Goal: Navigation & Orientation: Find specific page/section

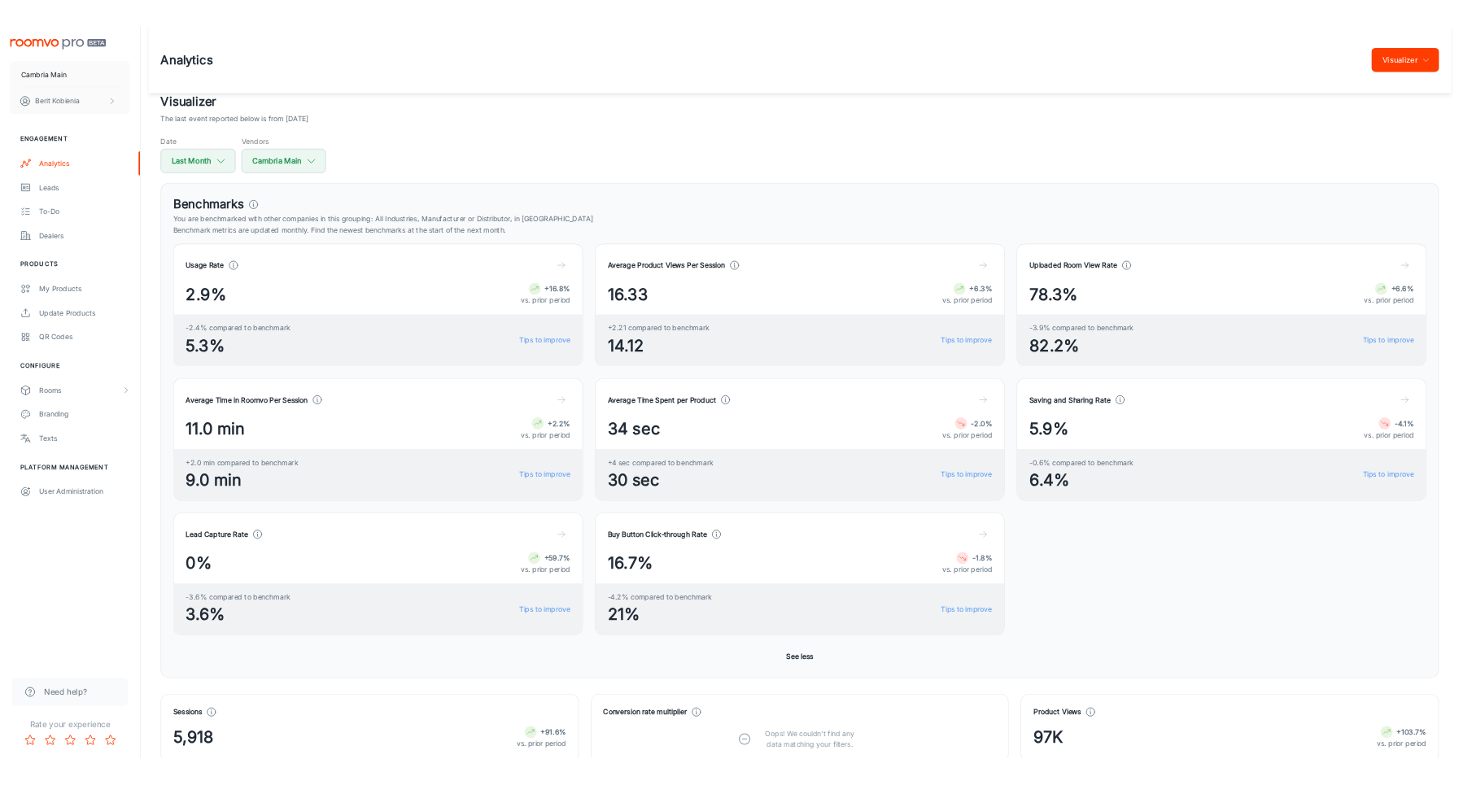
scroll to position [1482, 0]
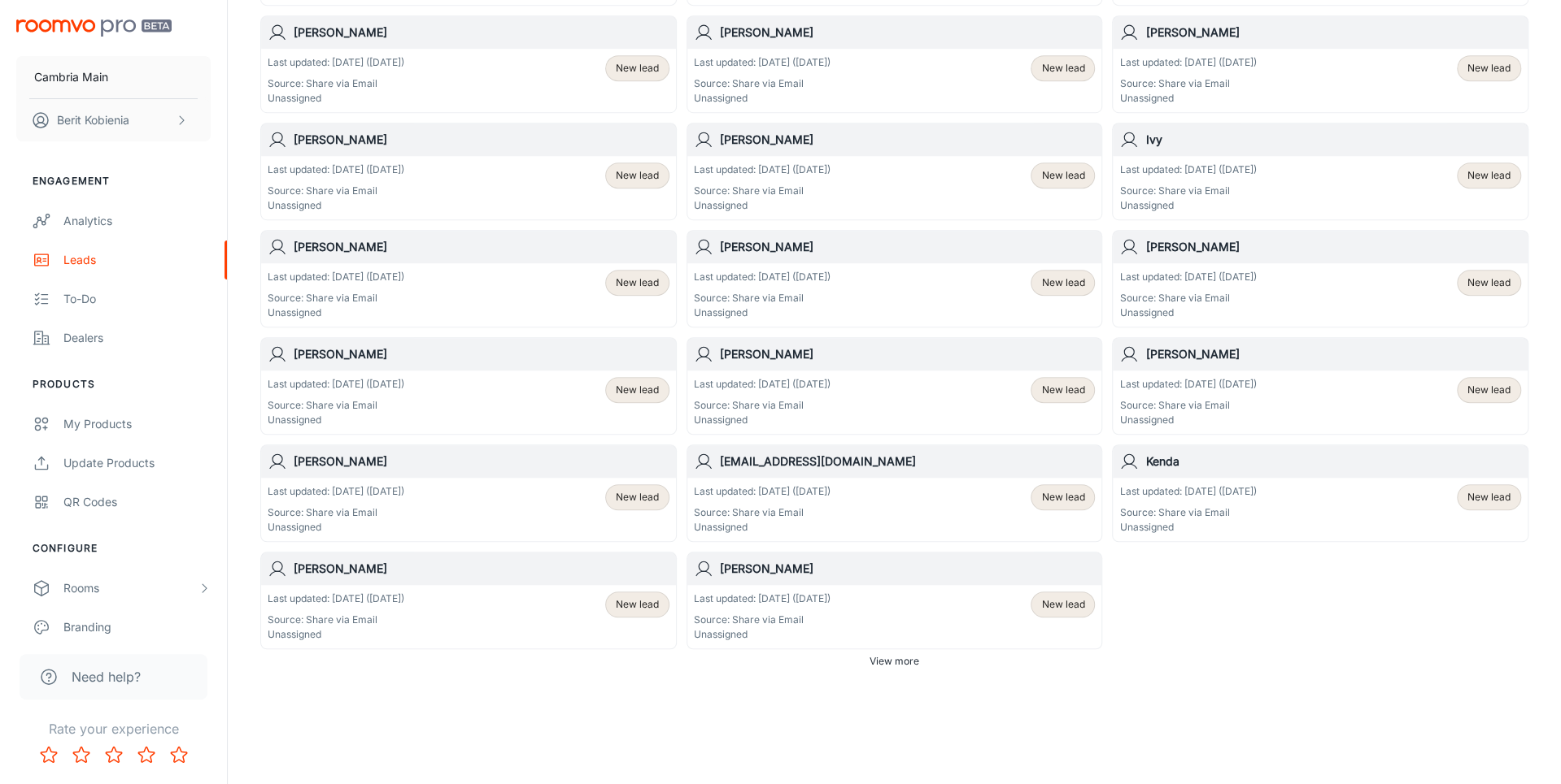
scroll to position [709, 0]
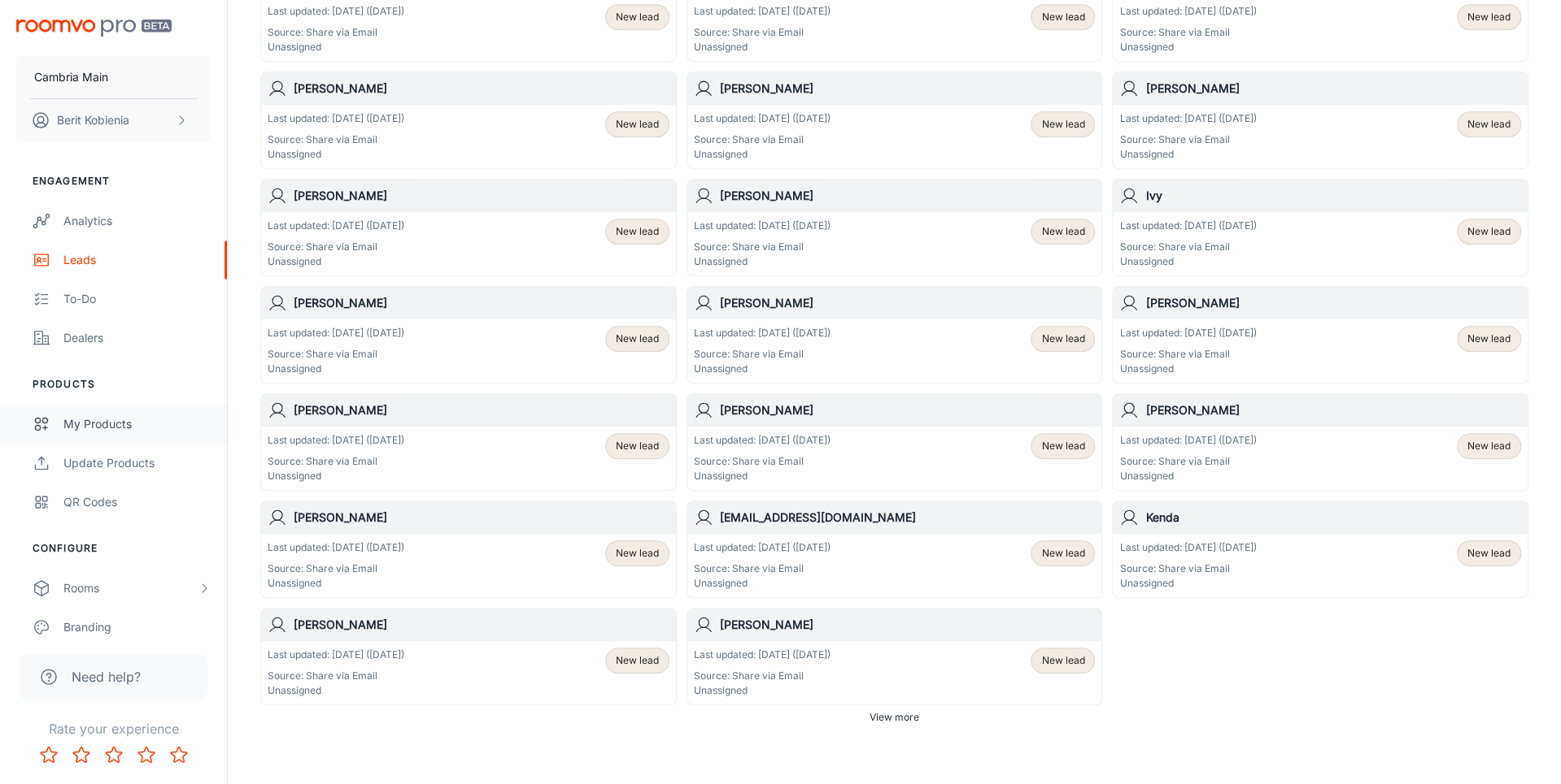
click at [101, 415] on div "My Products" at bounding box center [136, 424] width 147 height 18
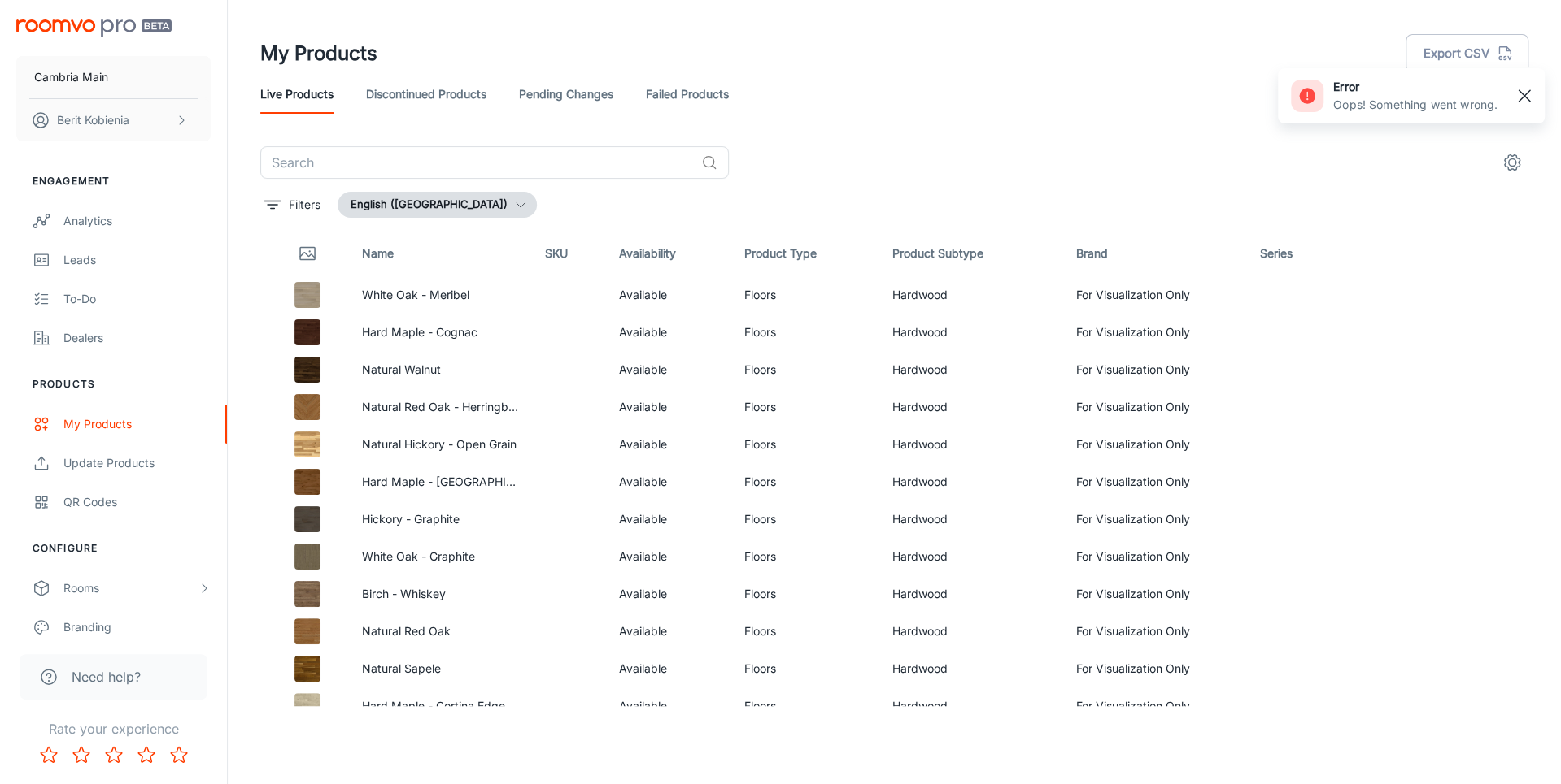
click at [1441, 96] on rect "button" at bounding box center [1525, 96] width 20 height 20
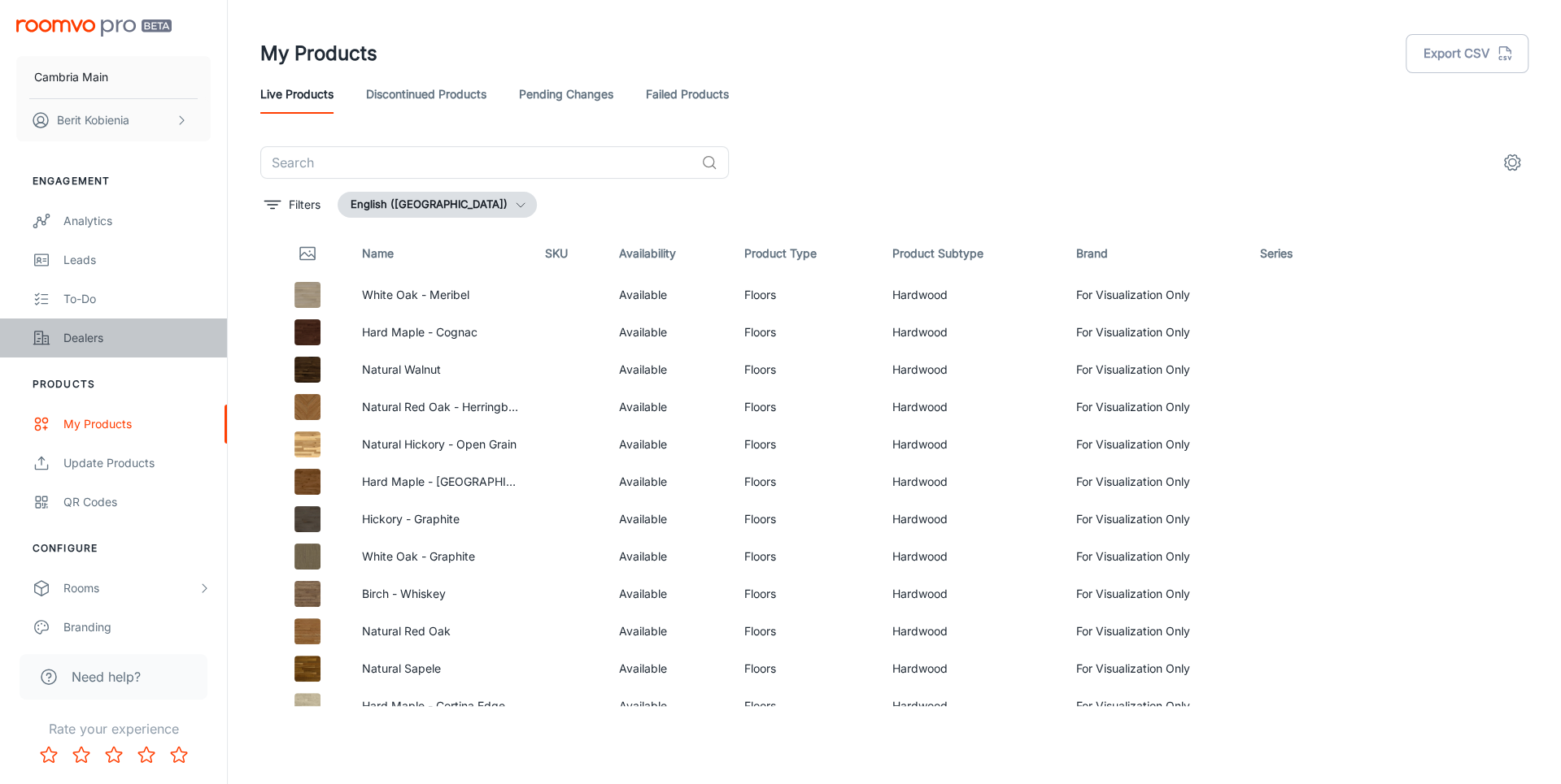
click at [90, 320] on link "Dealers" at bounding box center [113, 338] width 227 height 39
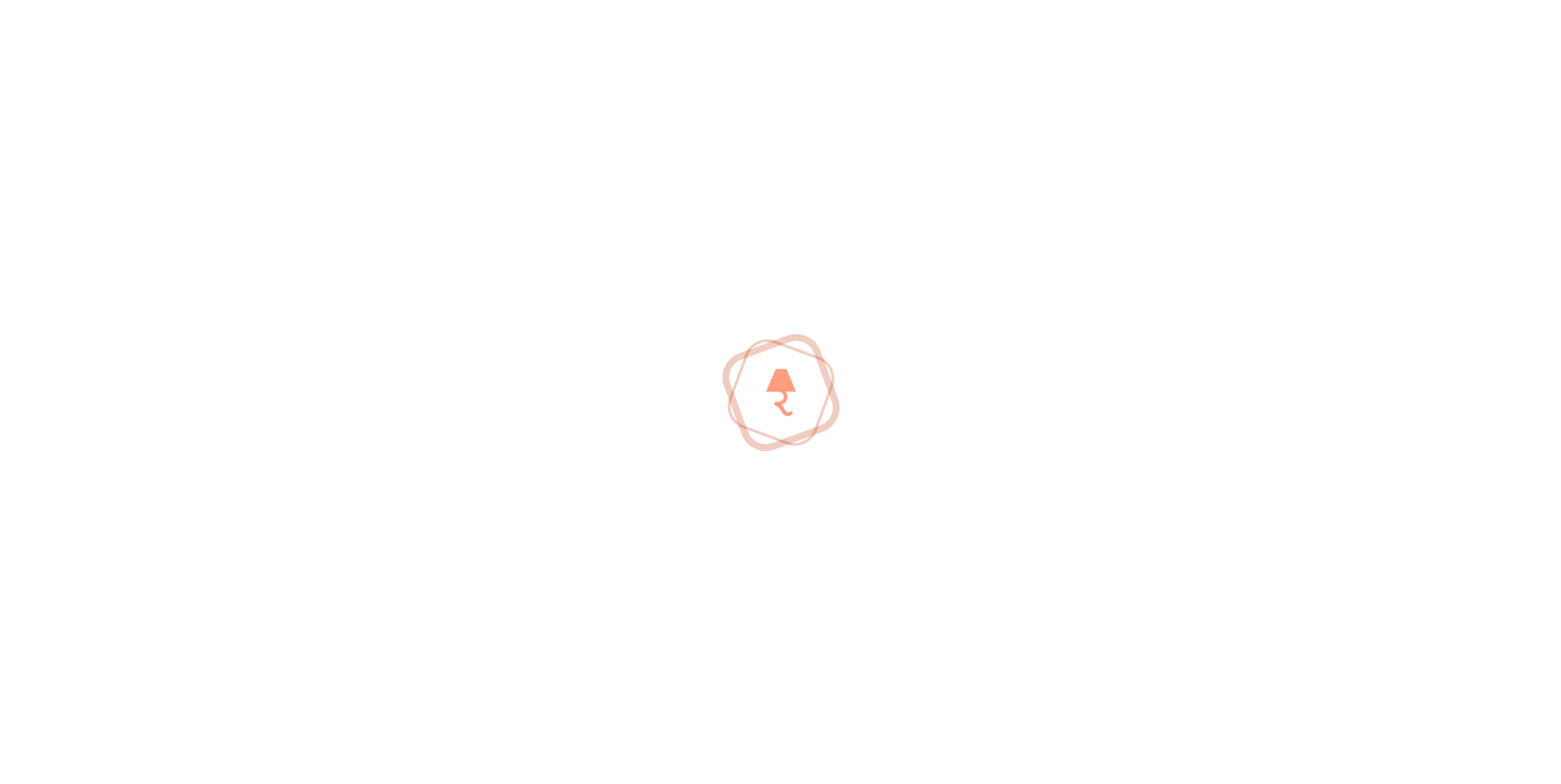
click at [86, 304] on div at bounding box center [780, 392] width 1561 height 784
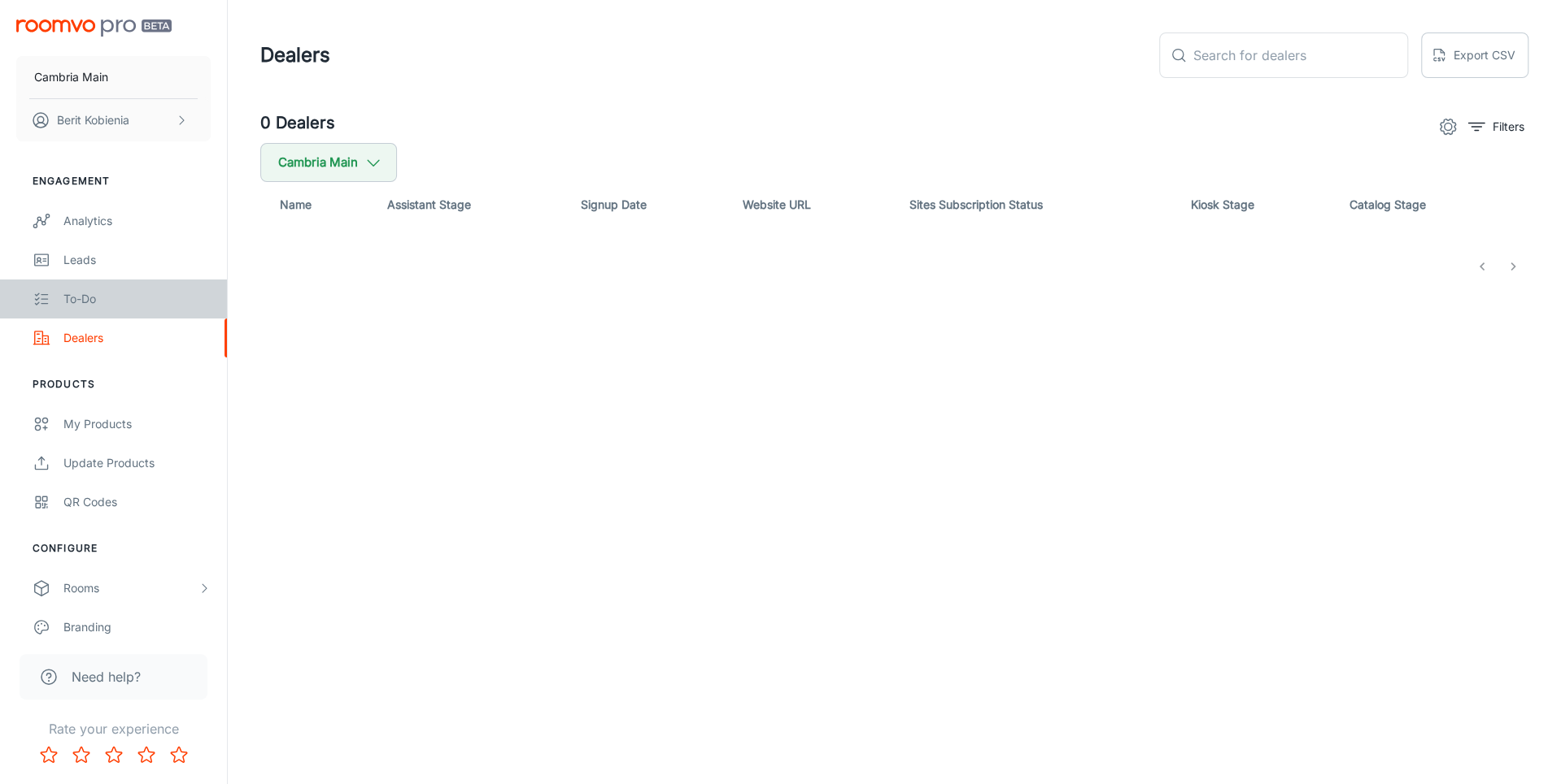
click at [86, 304] on div "To-do" at bounding box center [136, 300] width 147 height 18
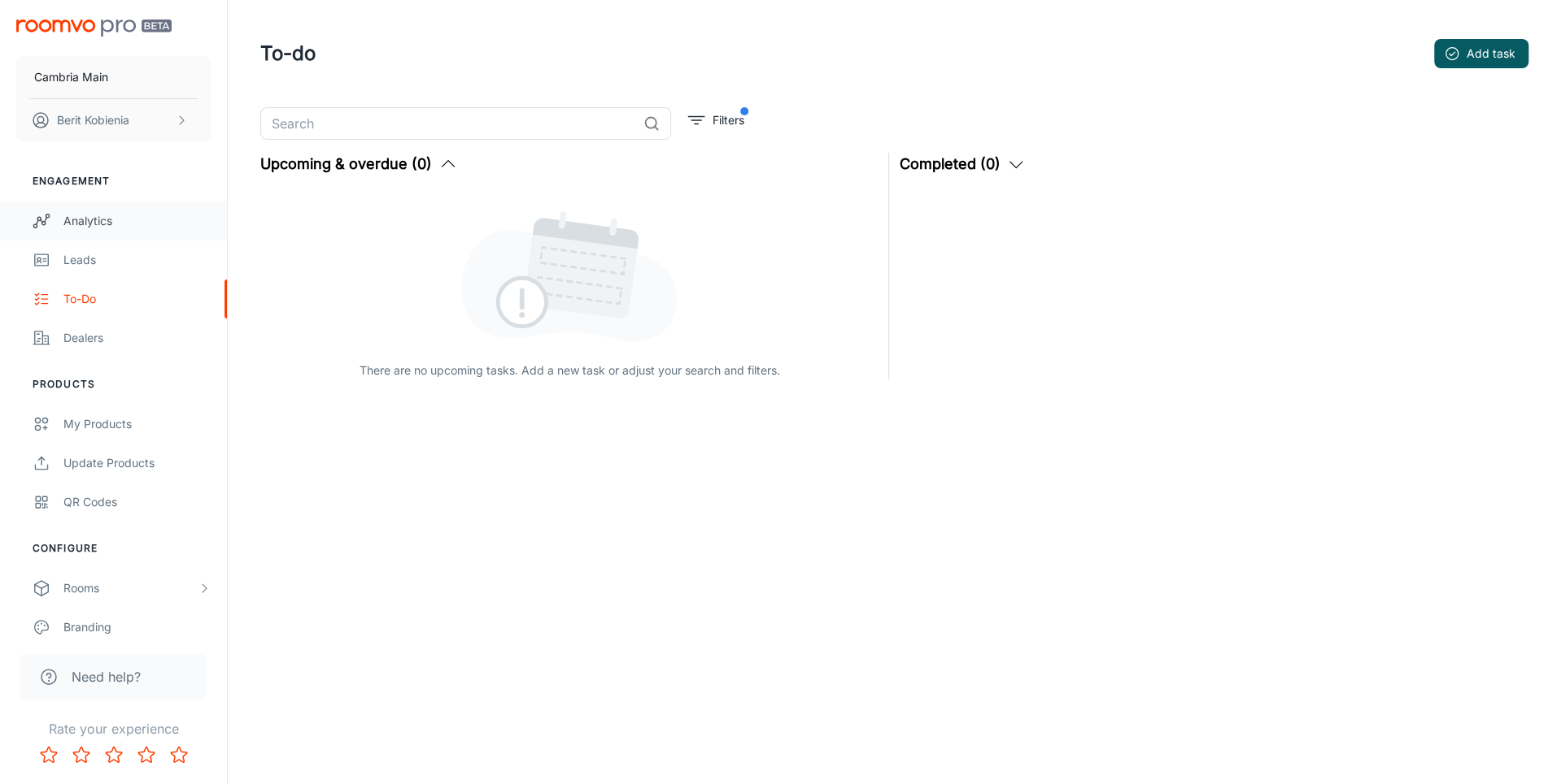
click at [121, 213] on div "Analytics" at bounding box center [136, 221] width 147 height 18
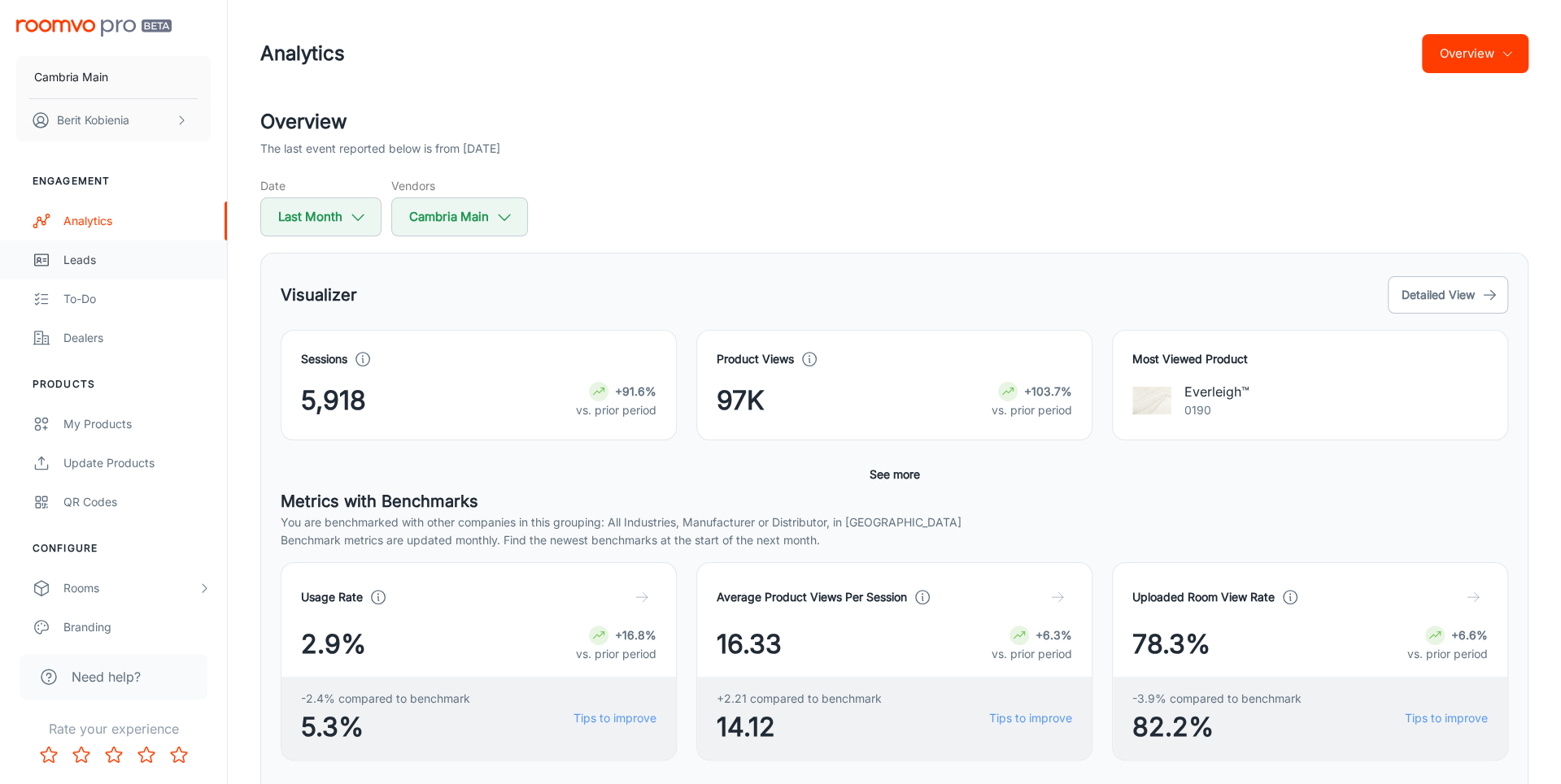
click at [138, 258] on div "Leads" at bounding box center [136, 261] width 147 height 18
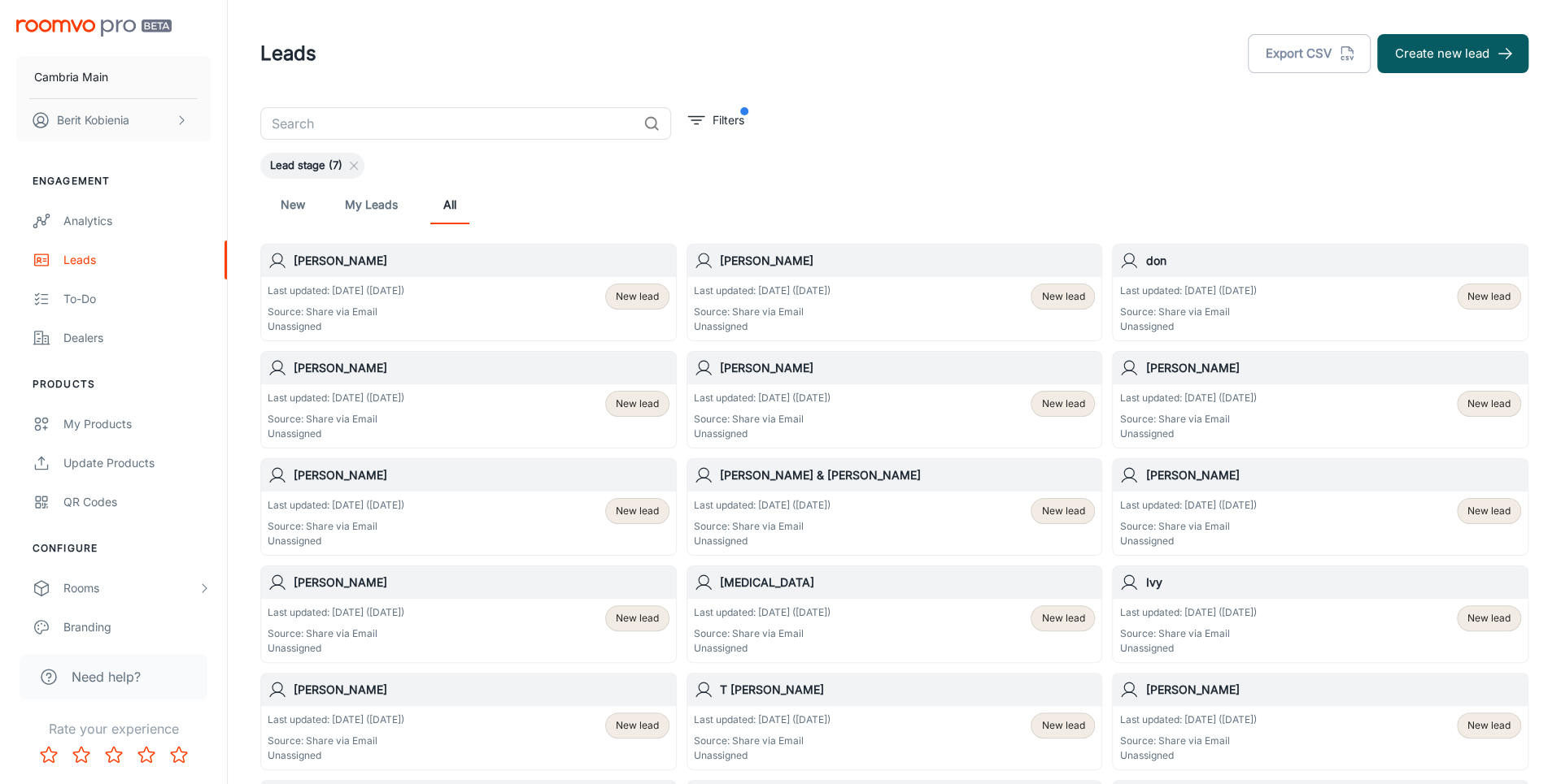
click at [880, 202] on div "New My Leads All" at bounding box center [893, 205] width 1242 height 39
click at [1323, 55] on button "Export CSV" at bounding box center [1309, 53] width 123 height 39
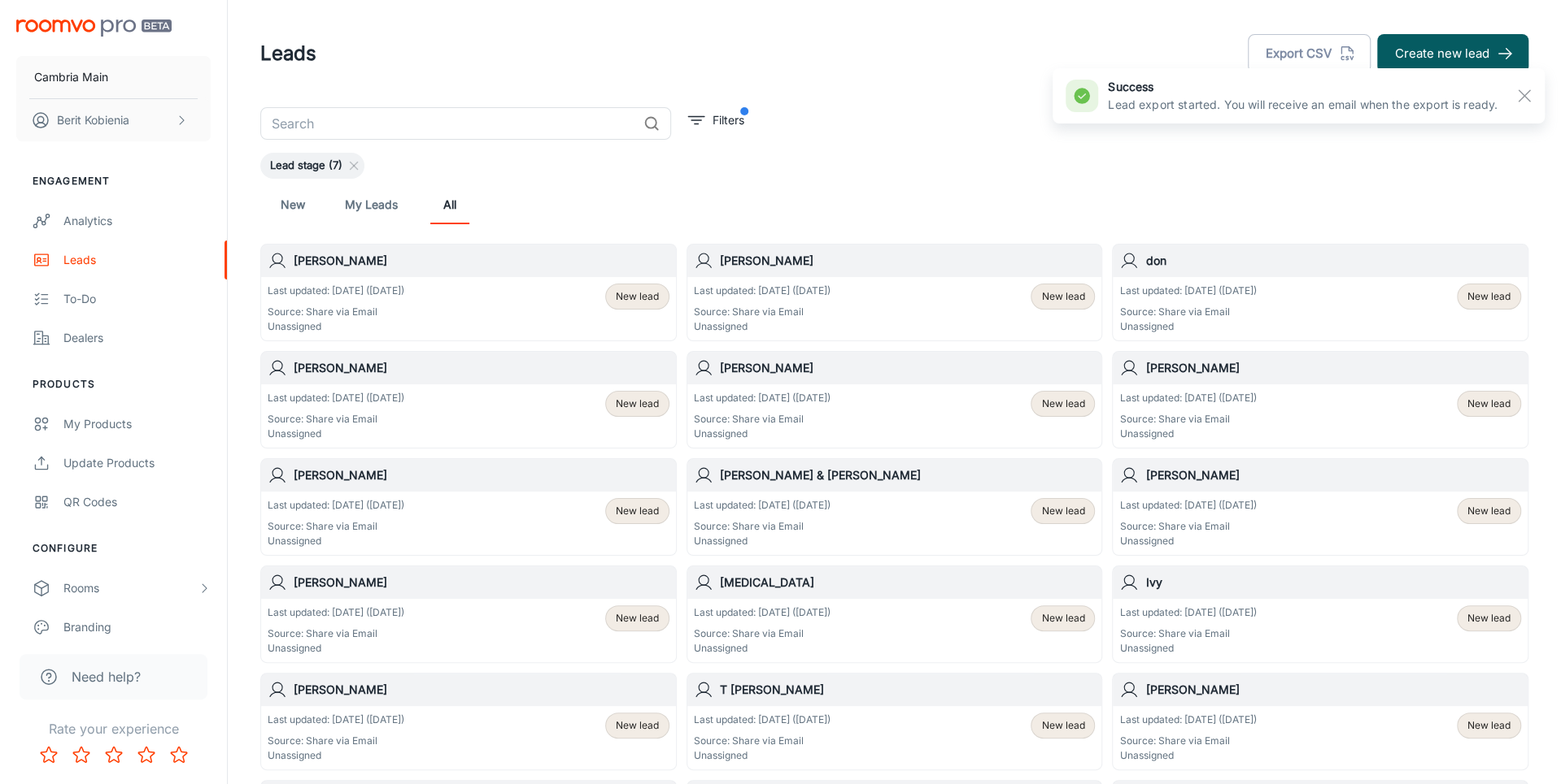
click at [1419, 106] on p "Lead export started. You will receive an email when the export is ready." at bounding box center [1303, 105] width 390 height 18
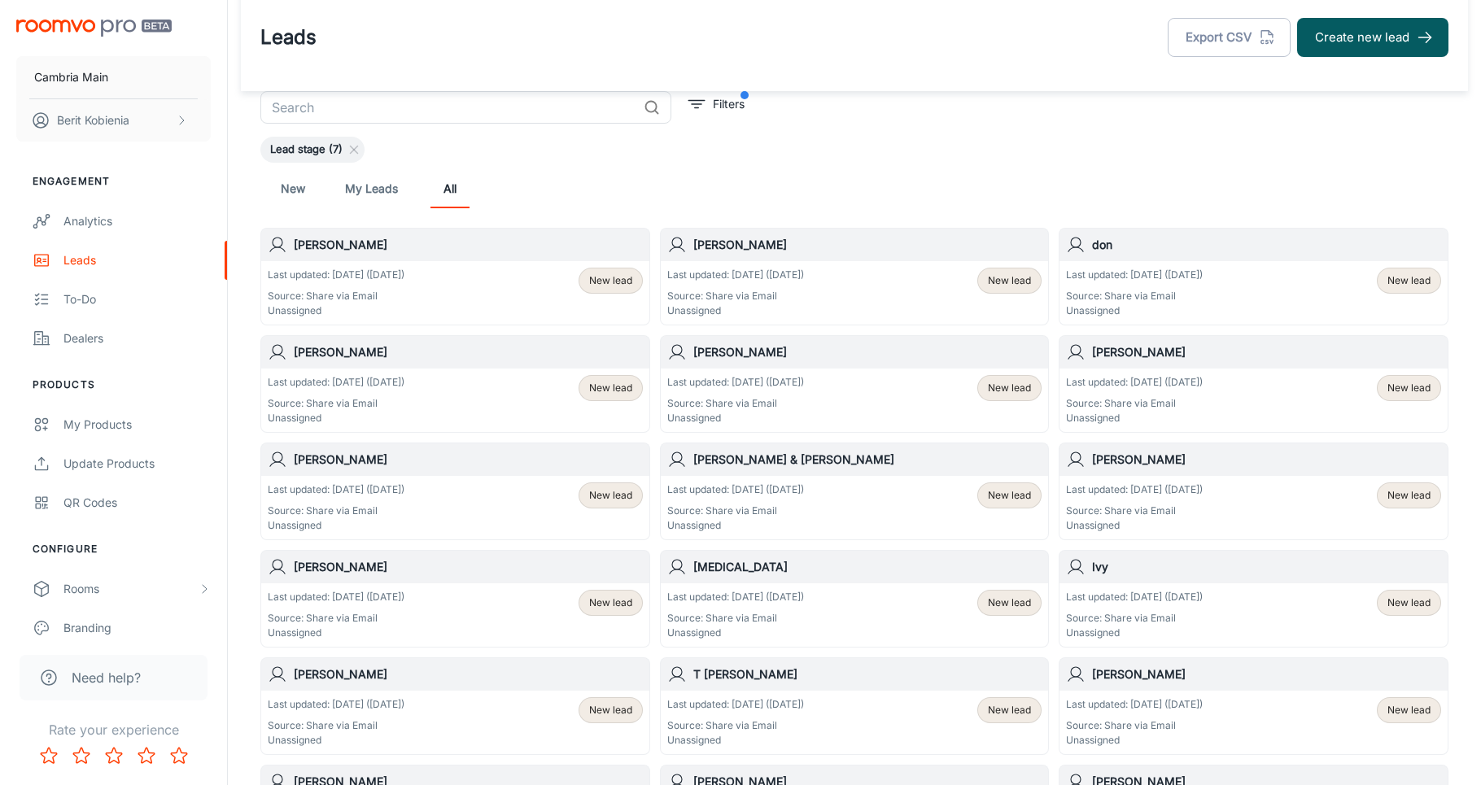
scroll to position [14, 0]
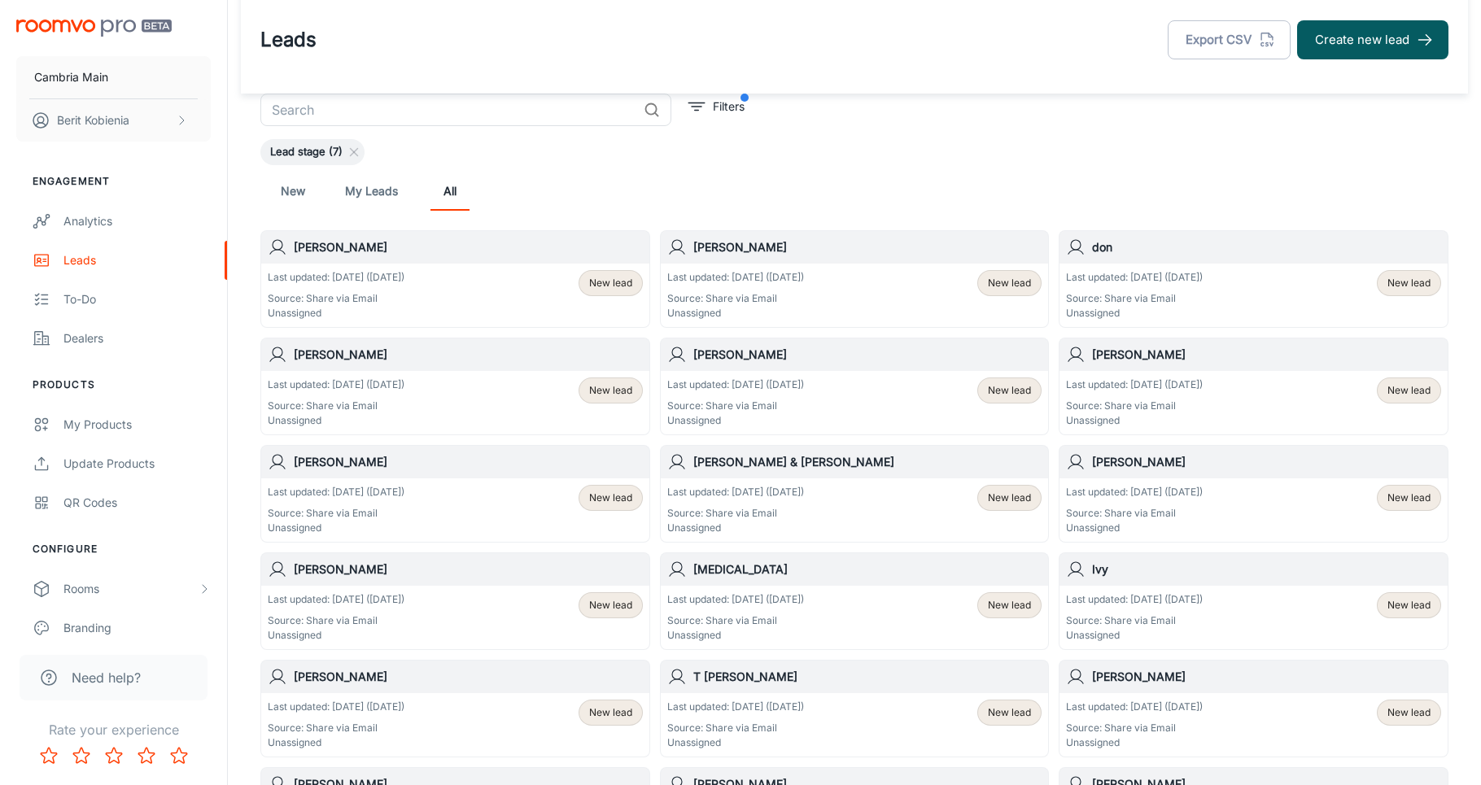
click at [1056, 225] on div "don Last updated: Aug 29 (6 days ago) Source: Share via Email Unassigned New le…" at bounding box center [1249, 274] width 400 height 107
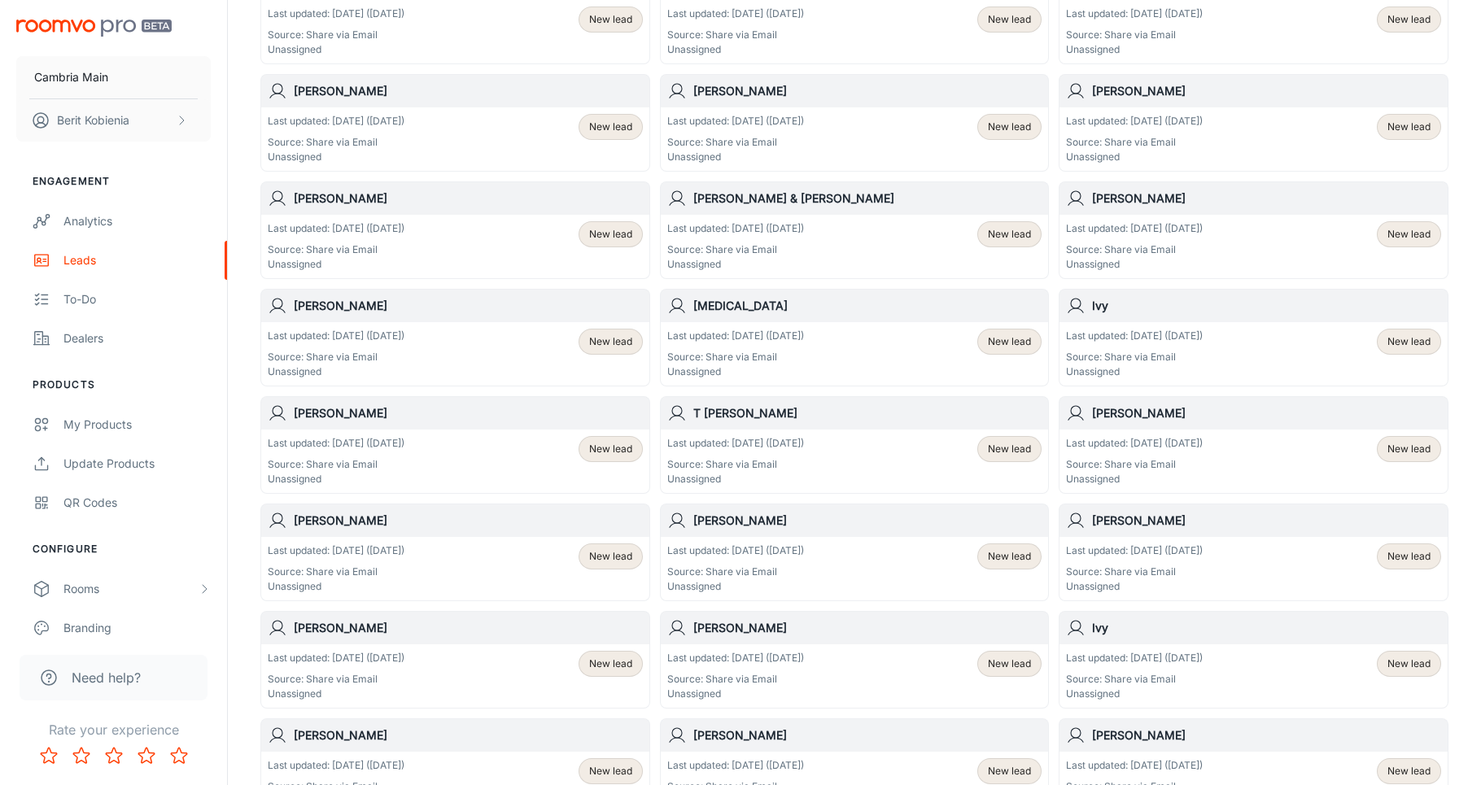
scroll to position [320, 0]
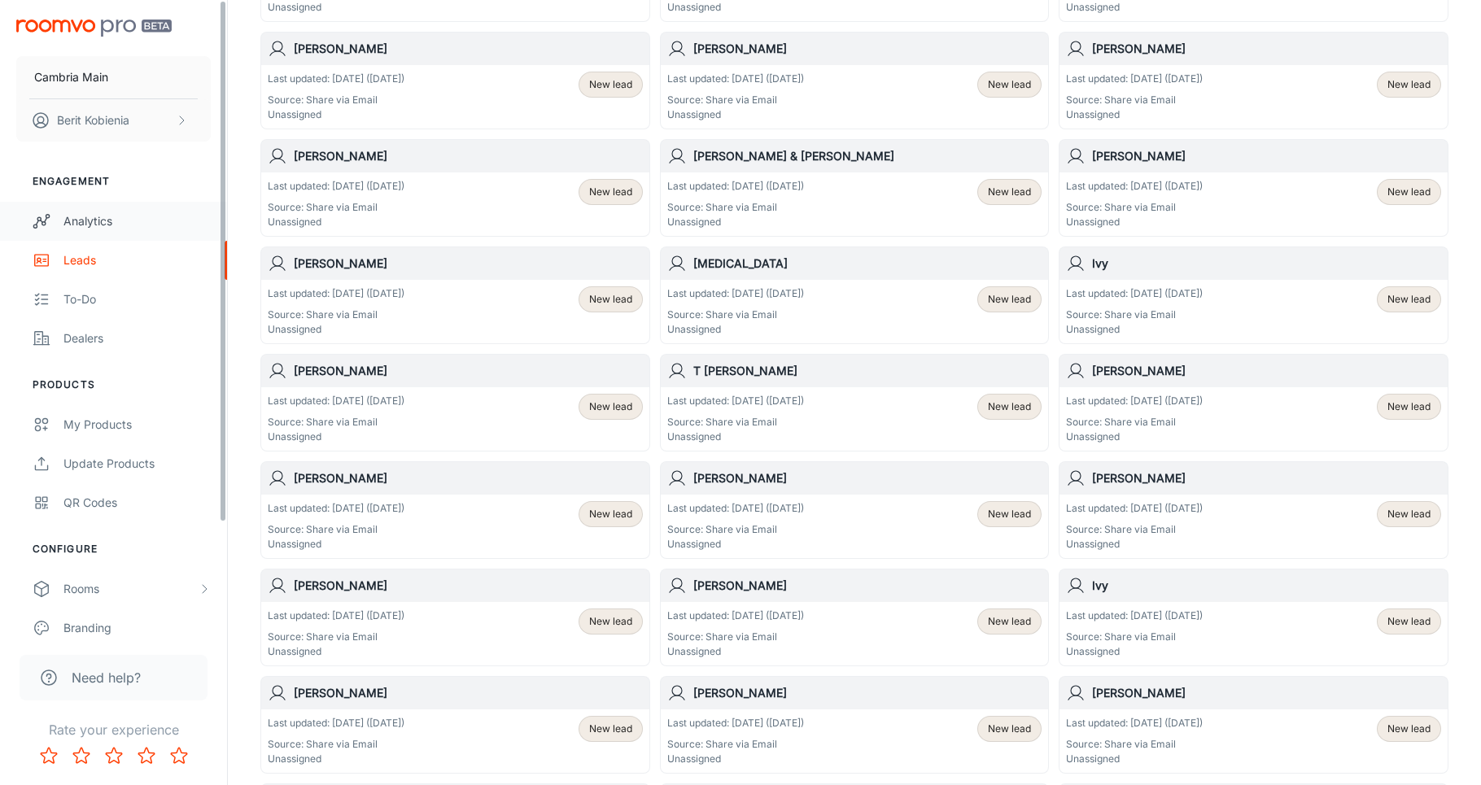
click at [156, 212] on div "Analytics" at bounding box center [136, 221] width 147 height 18
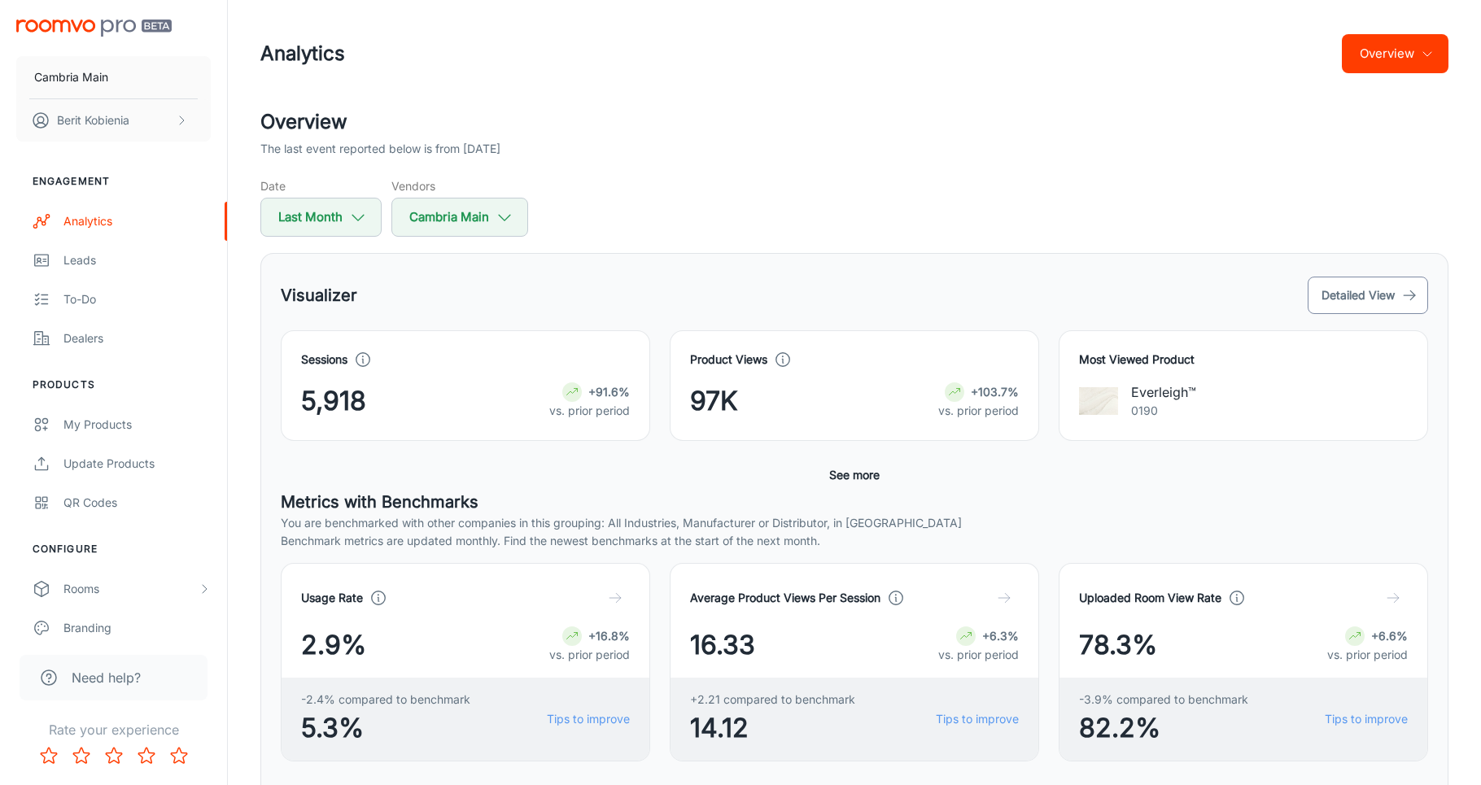
click at [1351, 290] on button "Detailed View" at bounding box center [1368, 295] width 120 height 37
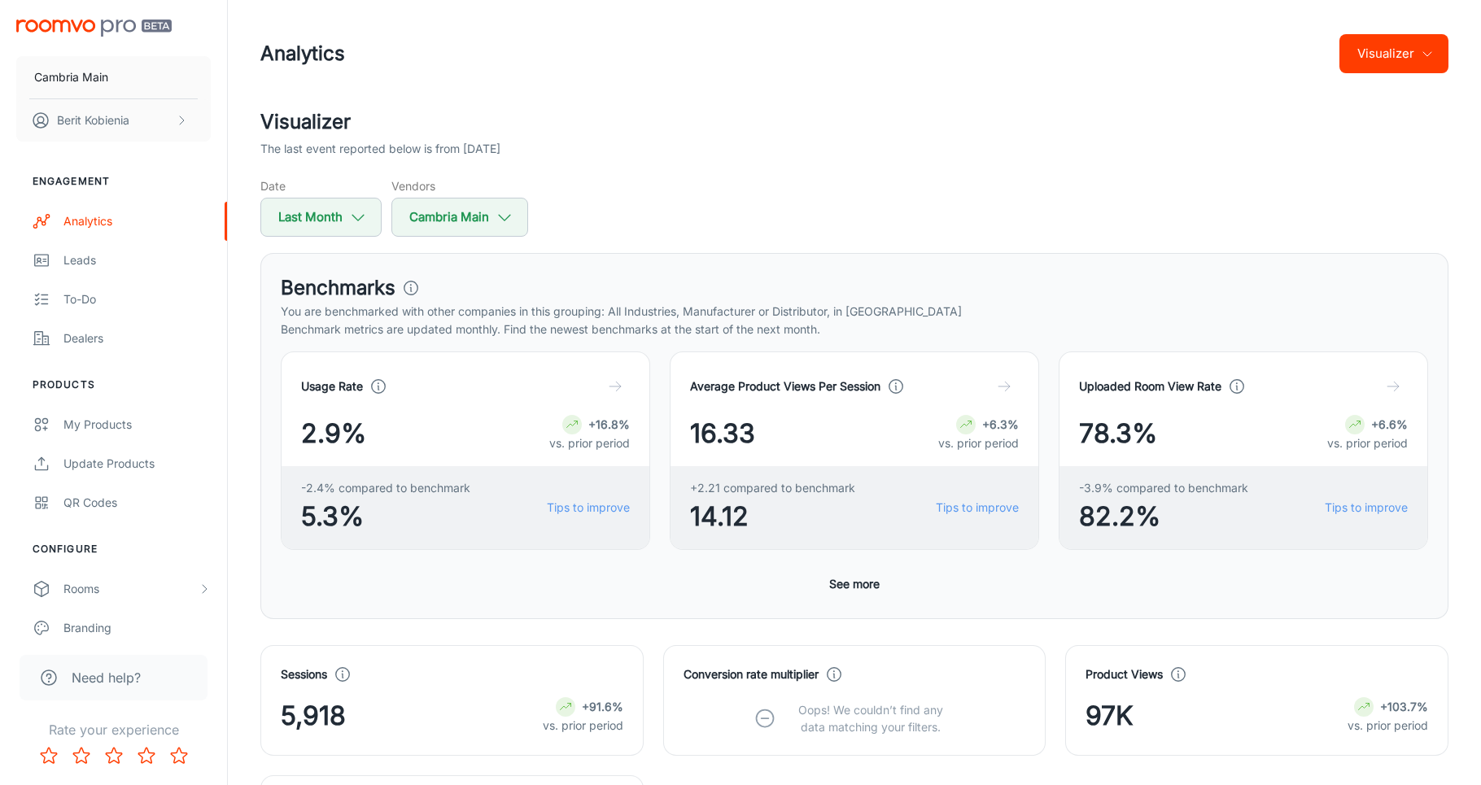
click at [1398, 63] on button "Visualizer" at bounding box center [1394, 53] width 109 height 39
click at [1364, 117] on li "Visualizer" at bounding box center [1355, 123] width 189 height 29
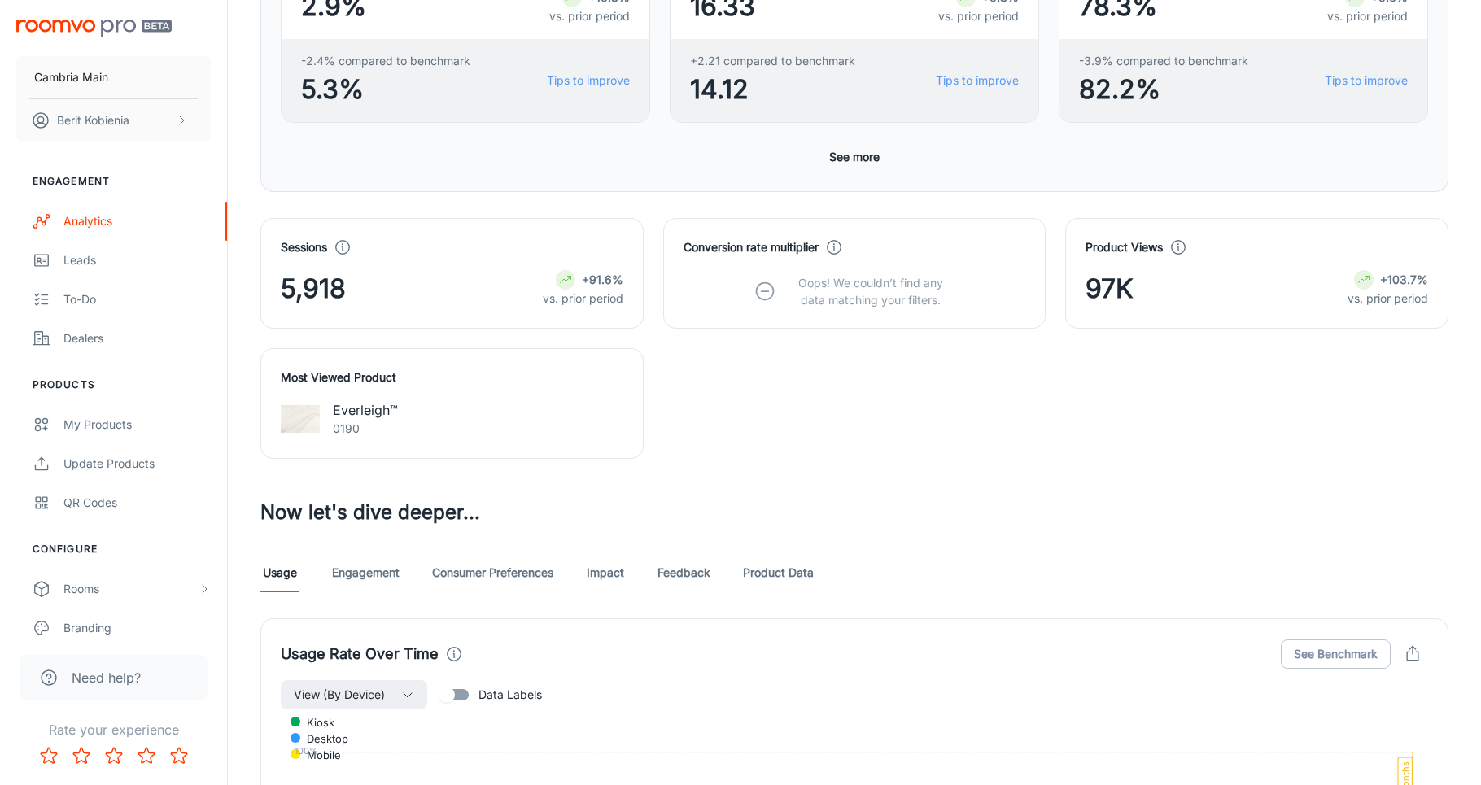
scroll to position [449, 0]
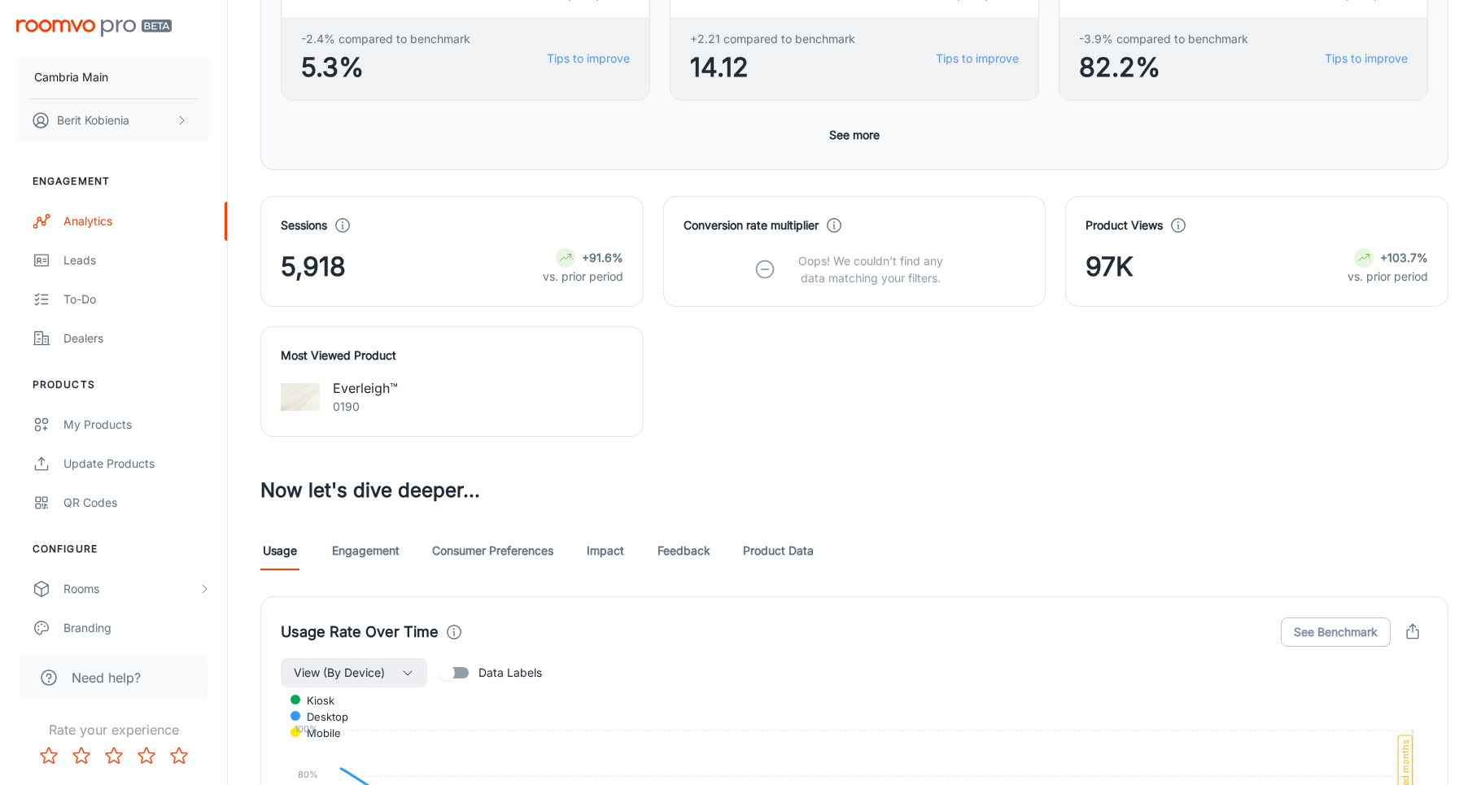
click at [357, 562] on link "Engagement" at bounding box center [366, 550] width 68 height 39
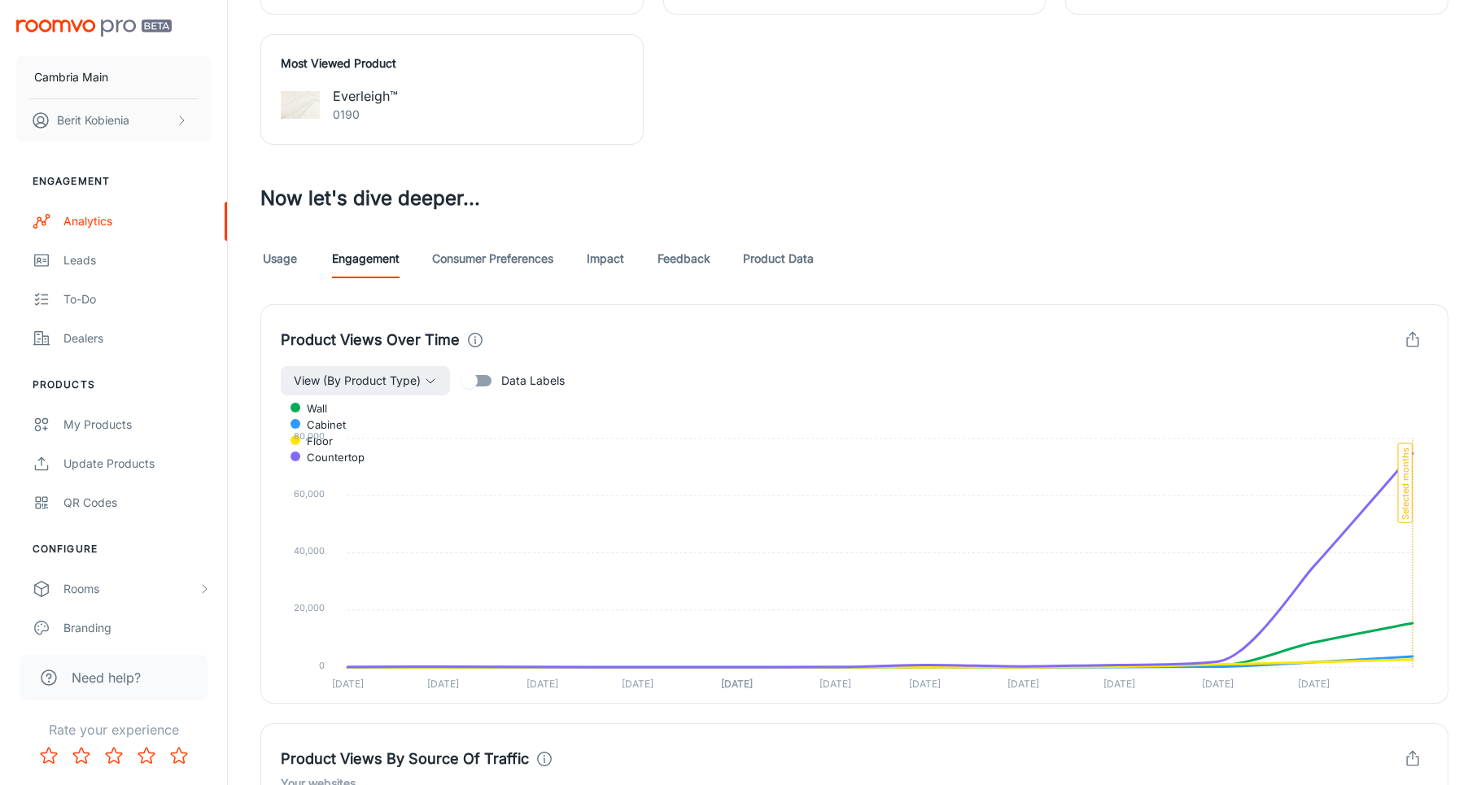
scroll to position [664, 0]
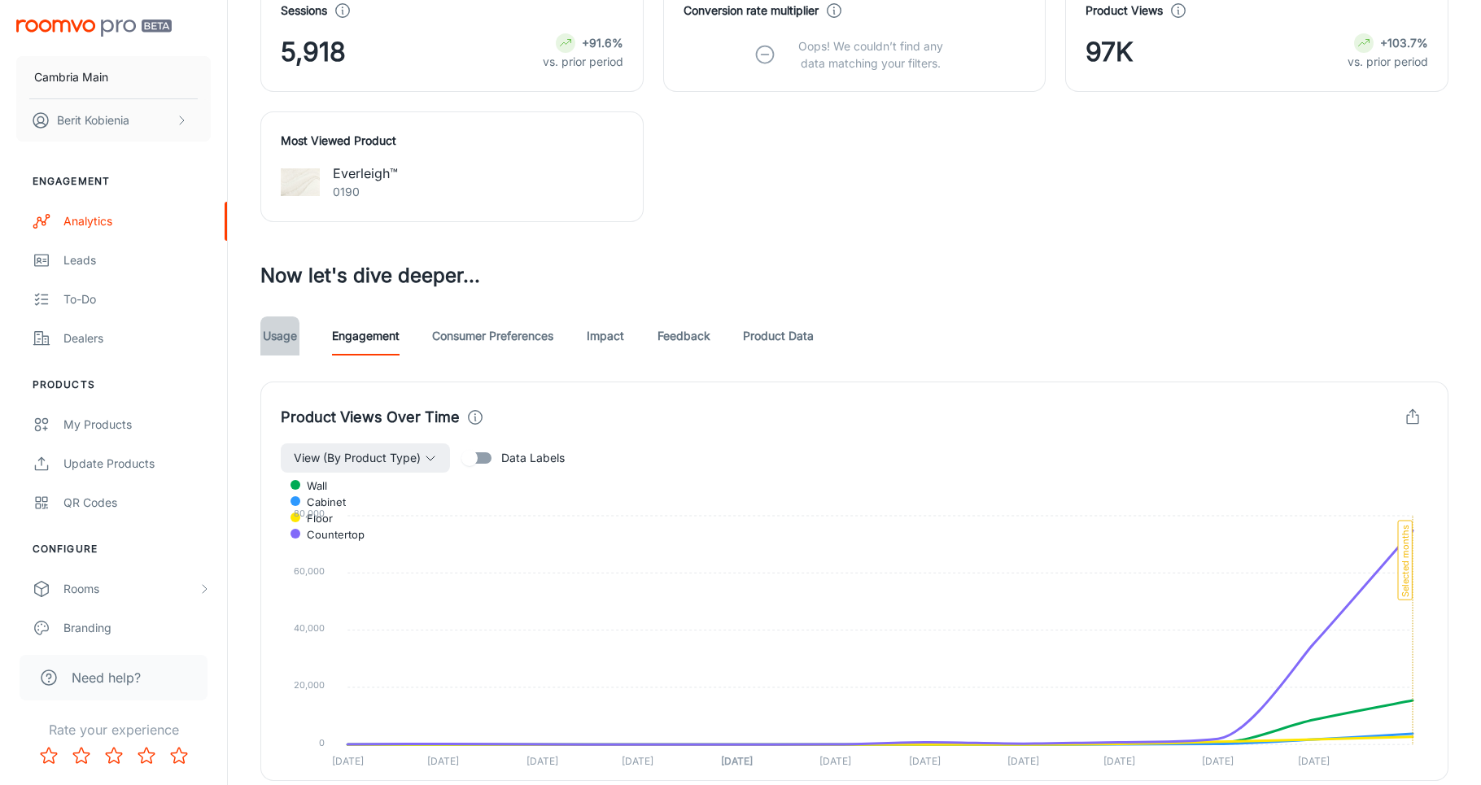
click at [277, 333] on link "Usage" at bounding box center [279, 336] width 39 height 39
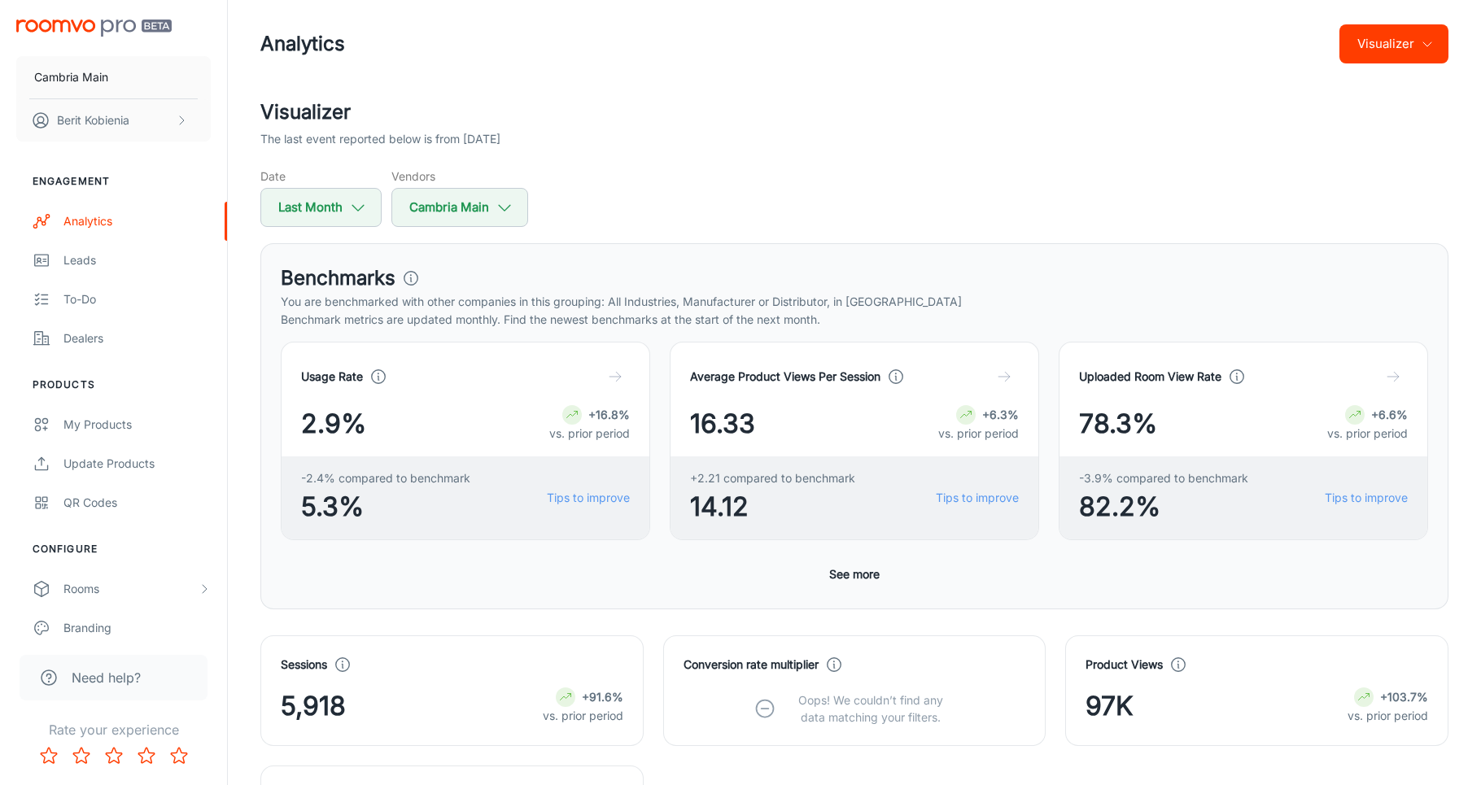
scroll to position [759, 0]
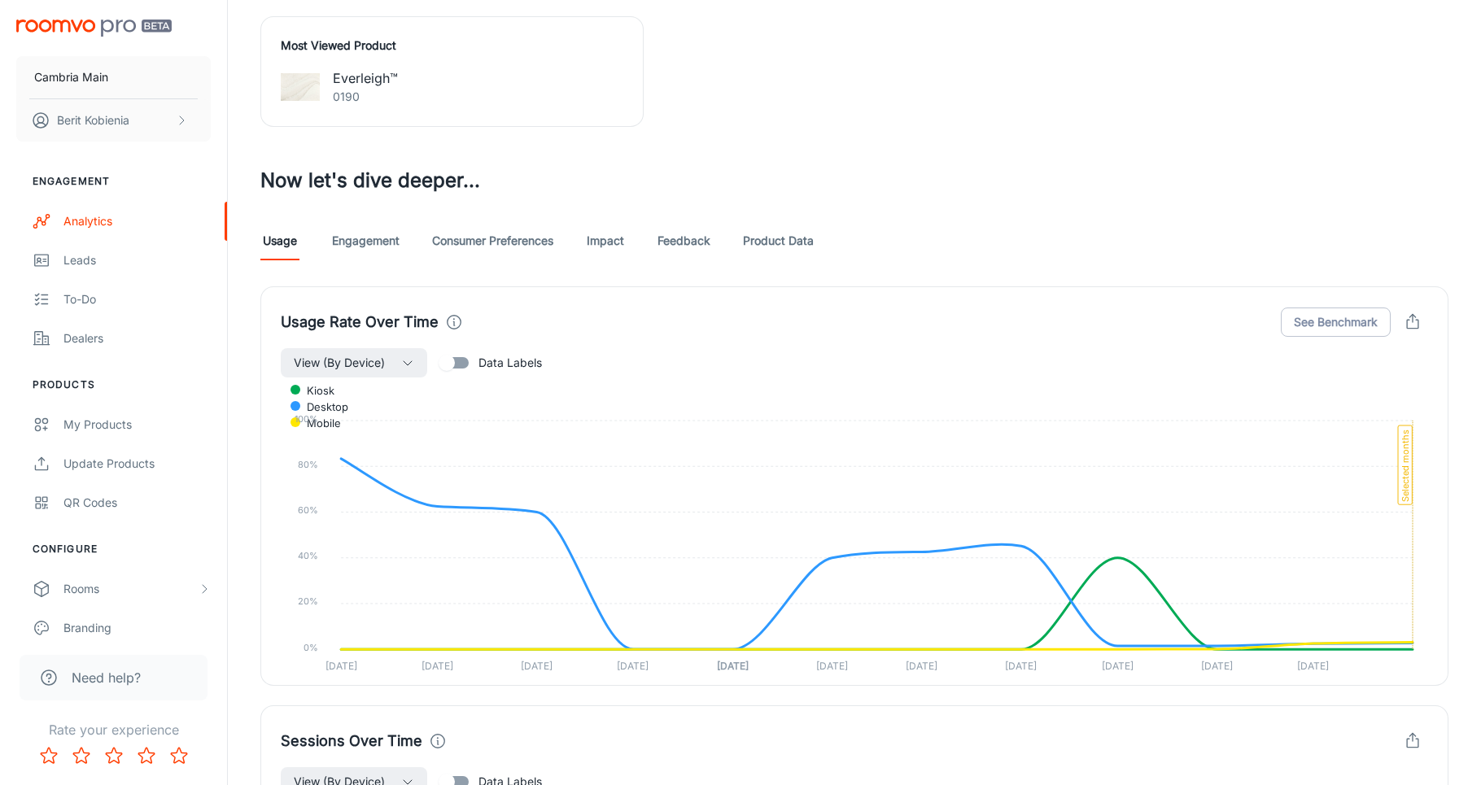
click at [598, 230] on link "Impact" at bounding box center [605, 240] width 39 height 39
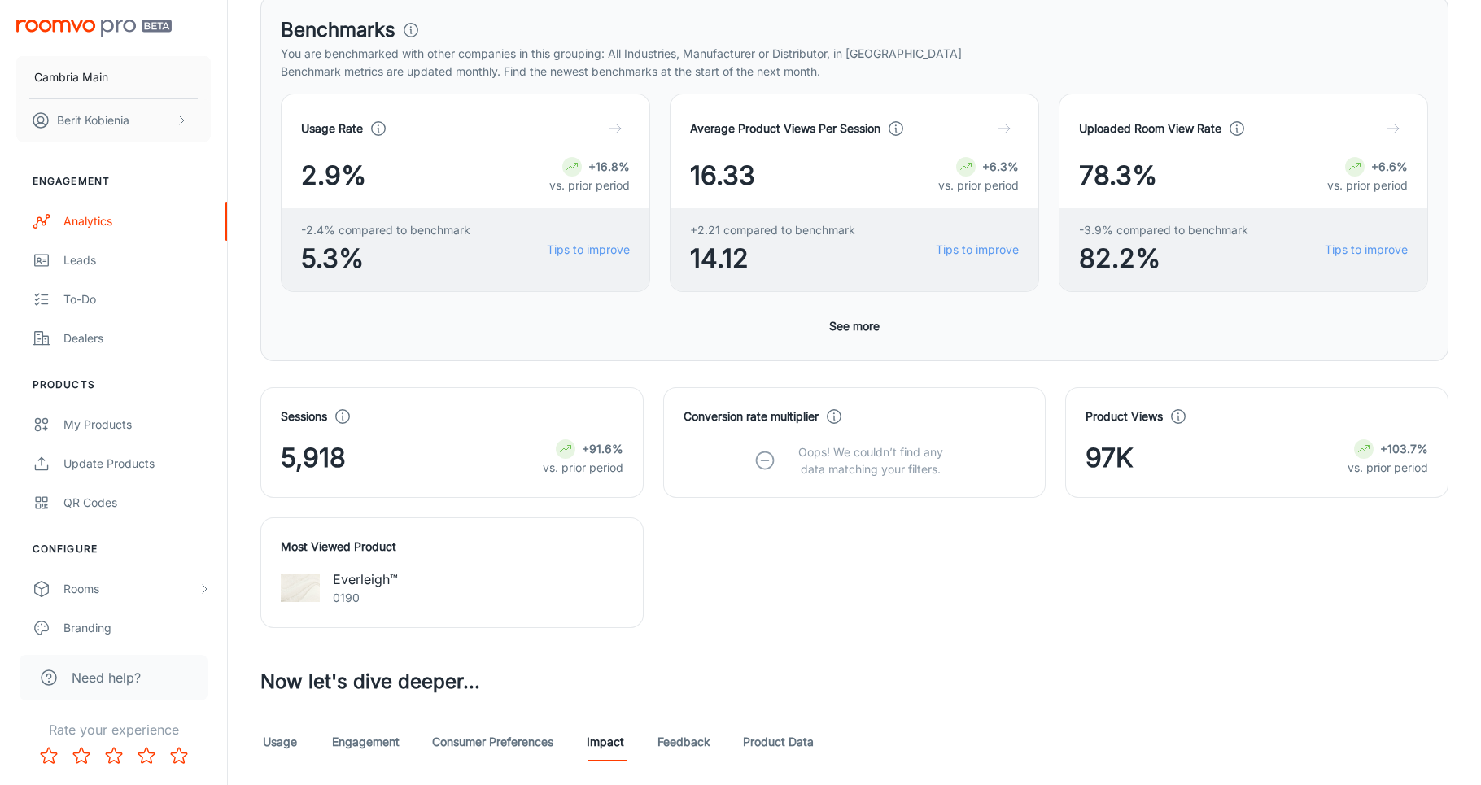
scroll to position [548, 0]
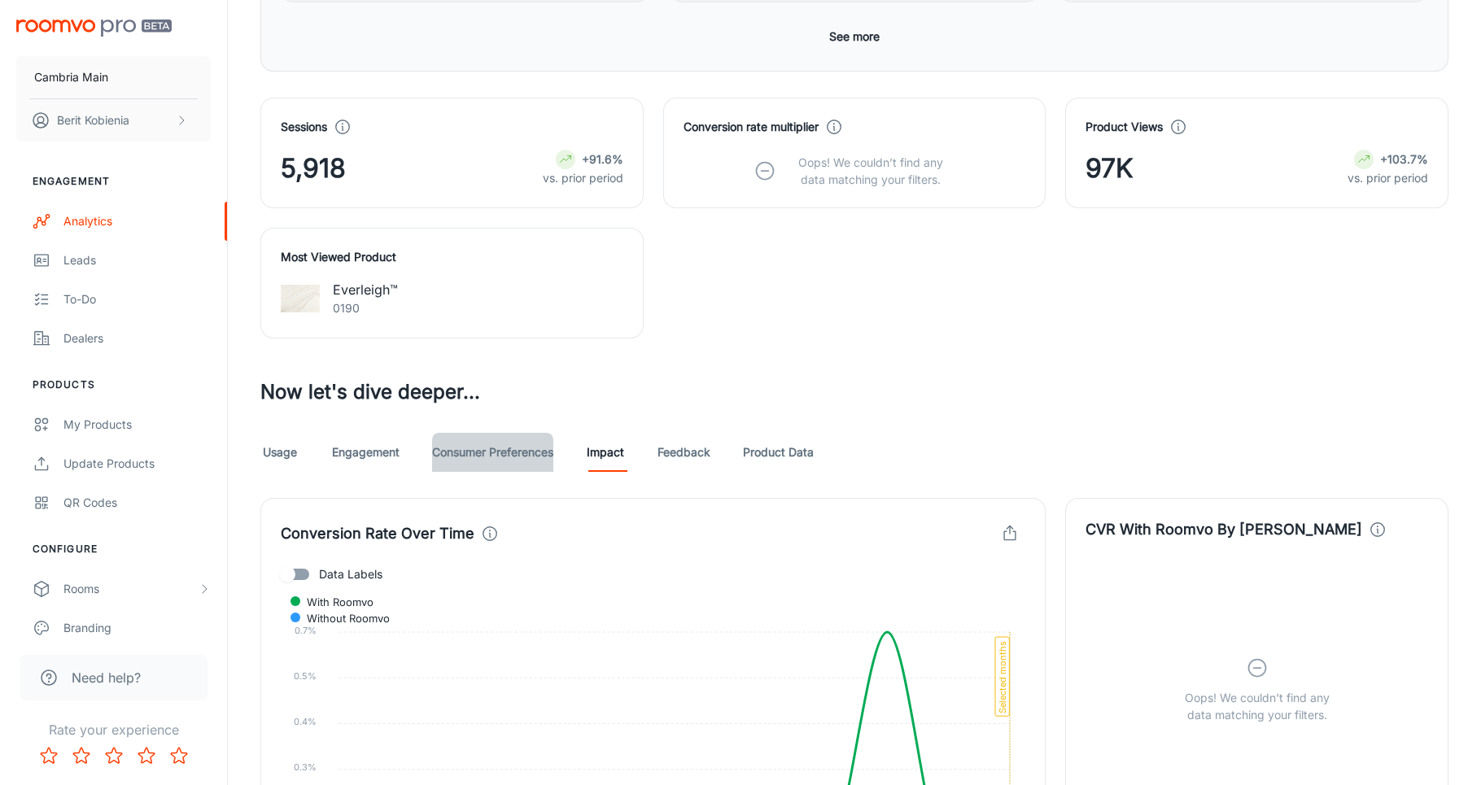
click at [531, 448] on link "Consumer Preferences" at bounding box center [492, 452] width 121 height 39
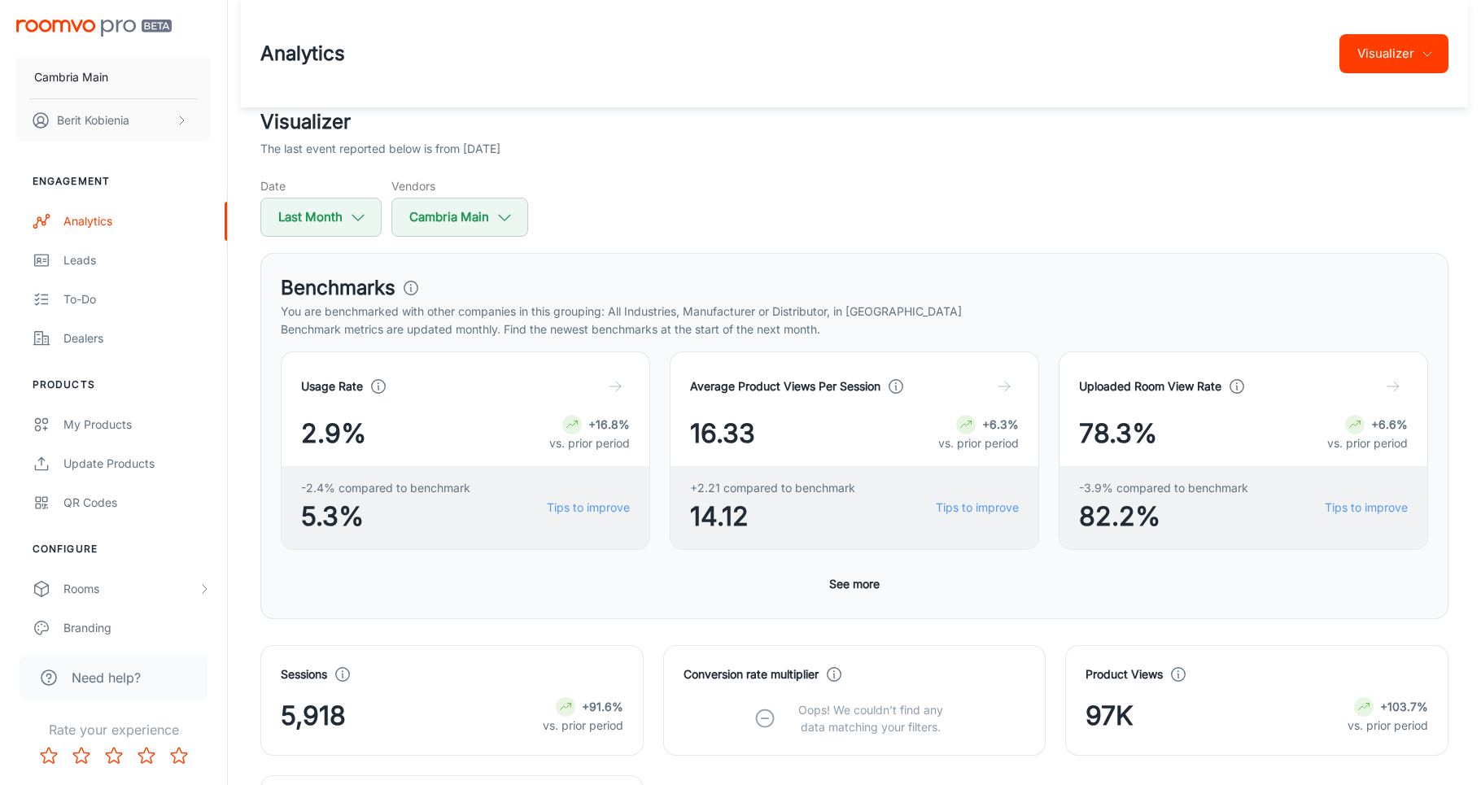
scroll to position [50, 0]
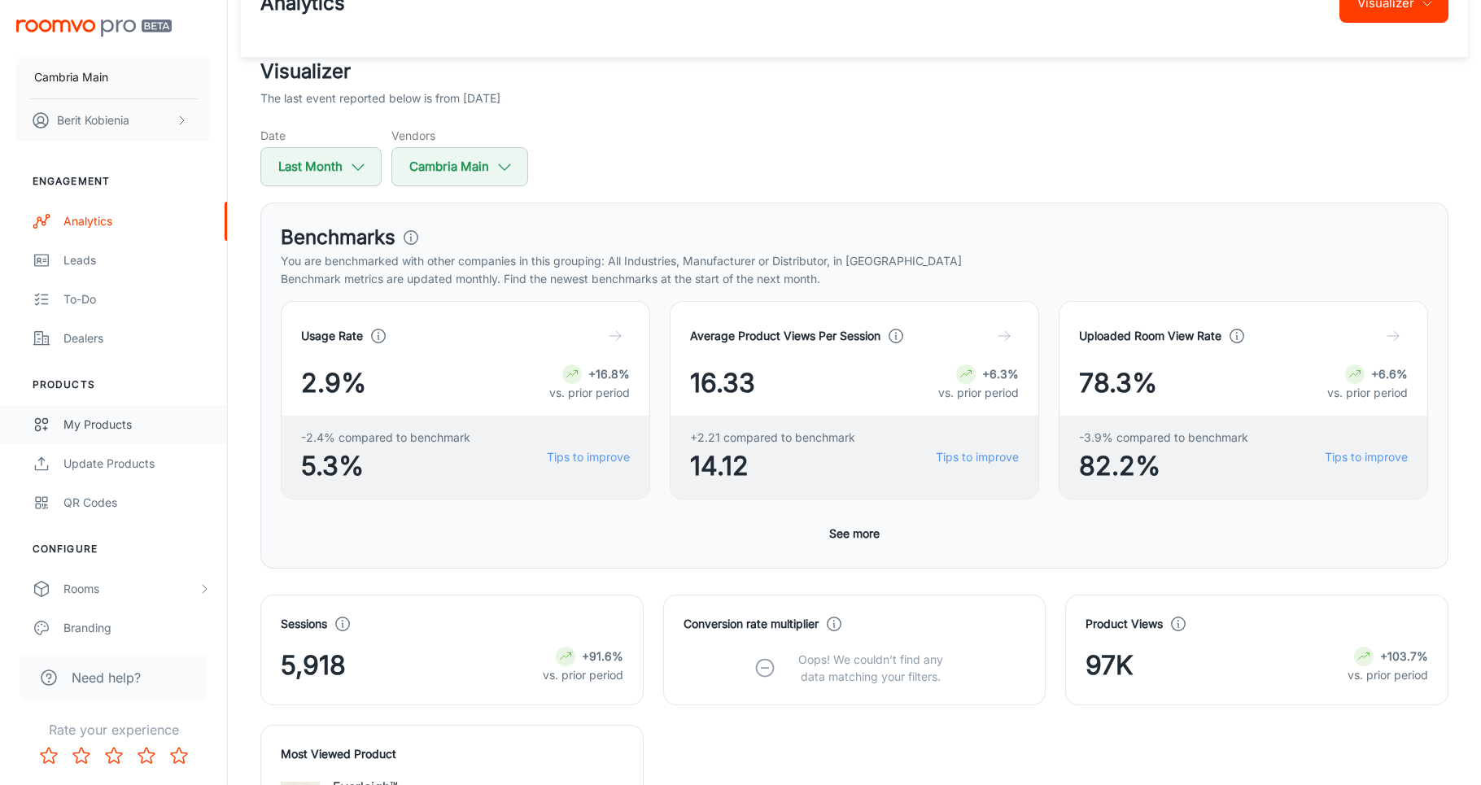
click at [115, 418] on div "My Products" at bounding box center [136, 425] width 147 height 18
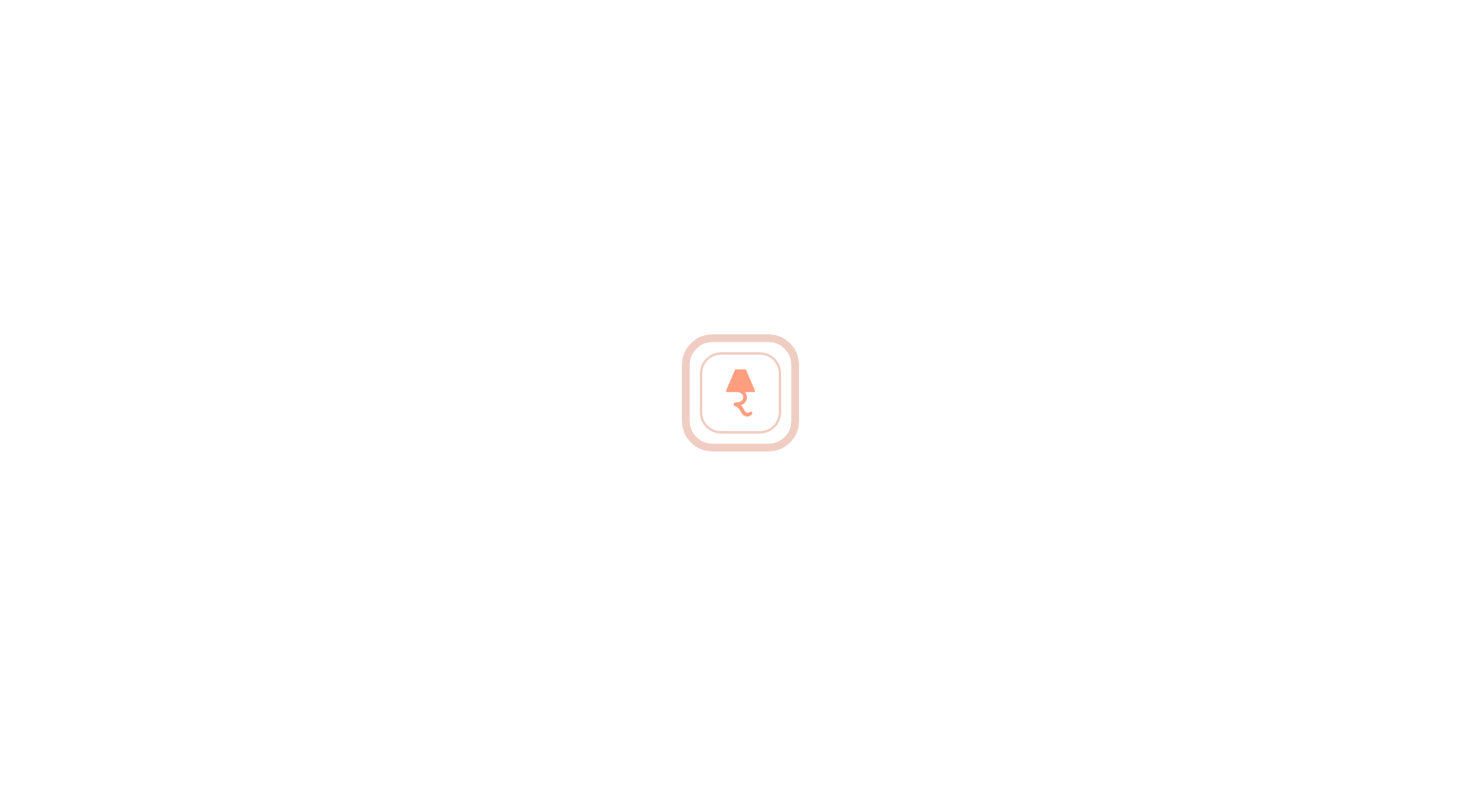
scroll to position [30, 0]
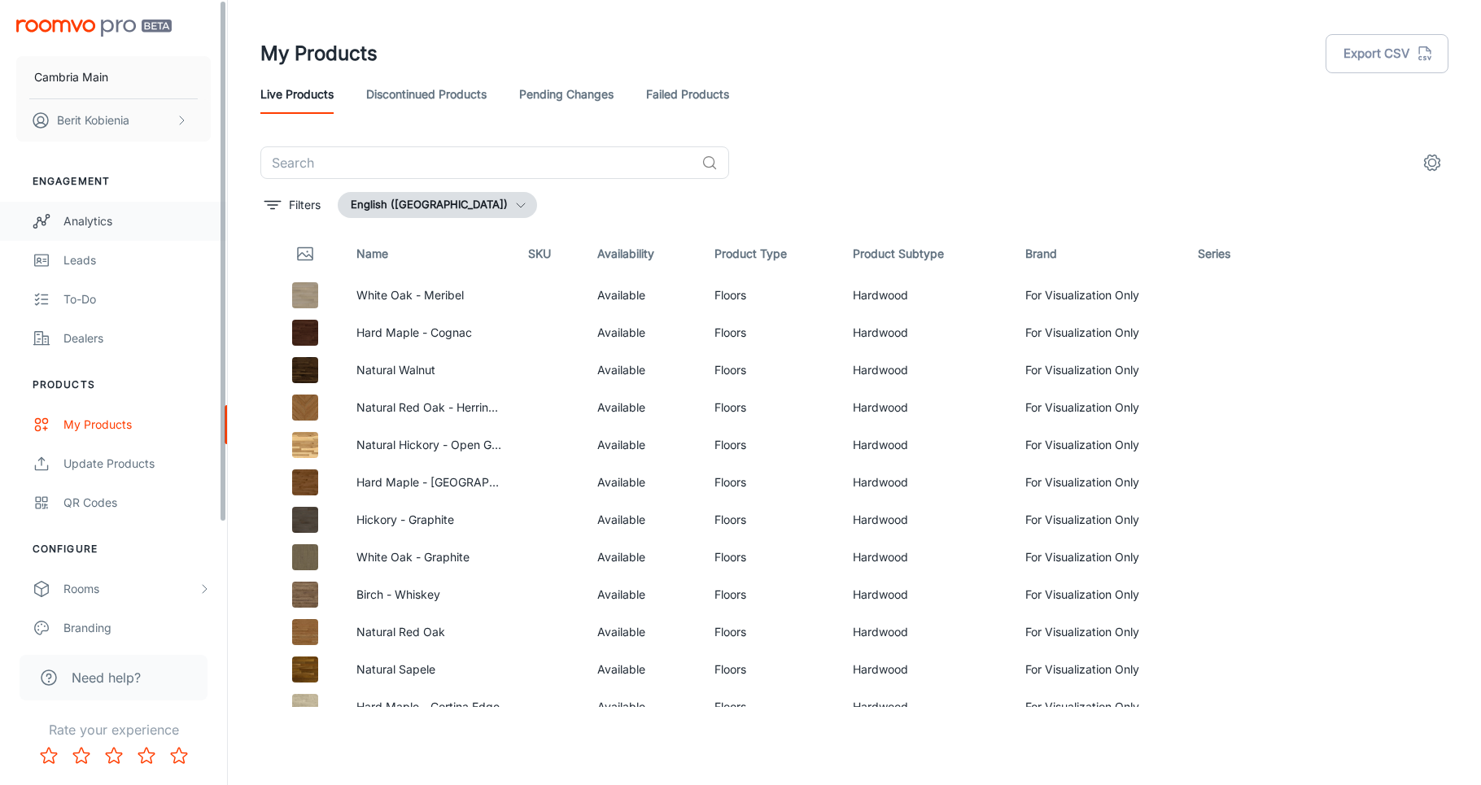
click at [94, 210] on link "Analytics" at bounding box center [113, 221] width 227 height 39
